Goal: Answer question/provide support: Answer question/provide support

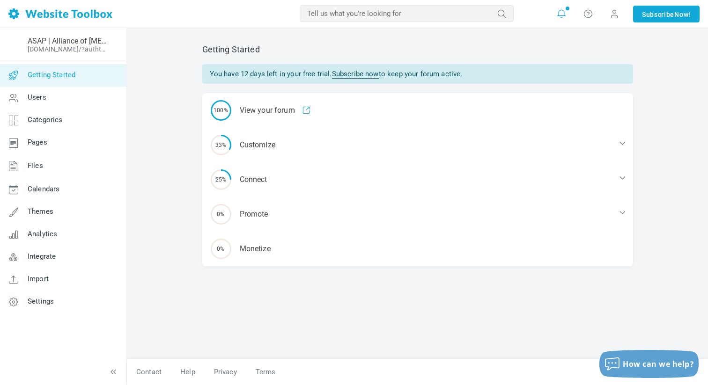
click at [563, 15] on icon at bounding box center [561, 13] width 9 height 9
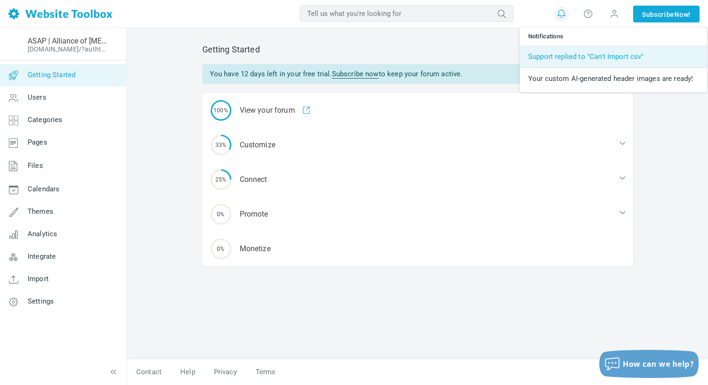
click at [578, 64] on link "Support replied to "Can't Import csv"" at bounding box center [613, 57] width 187 height 22
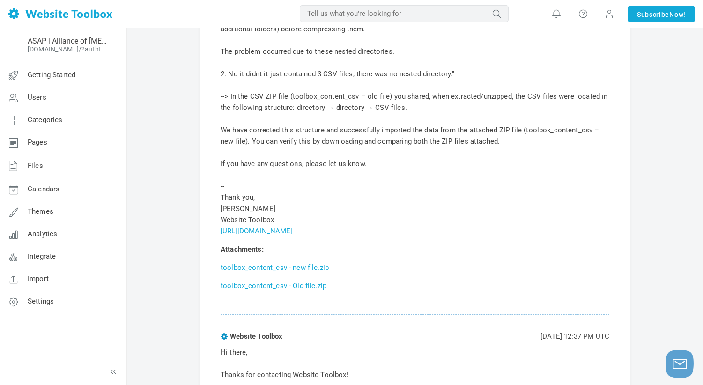
scroll to position [296, 0]
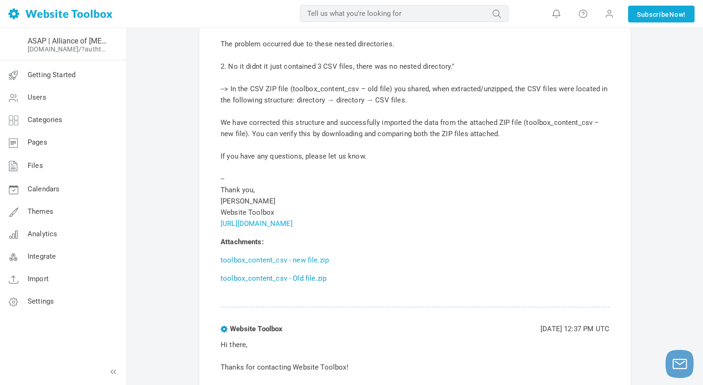
click at [312, 279] on link "toolbox_content_csv - Old file.zip" at bounding box center [274, 278] width 106 height 8
click at [307, 262] on link "toolbox_content_csv - new file.zip" at bounding box center [275, 260] width 108 height 8
